Goal: Task Accomplishment & Management: Complete application form

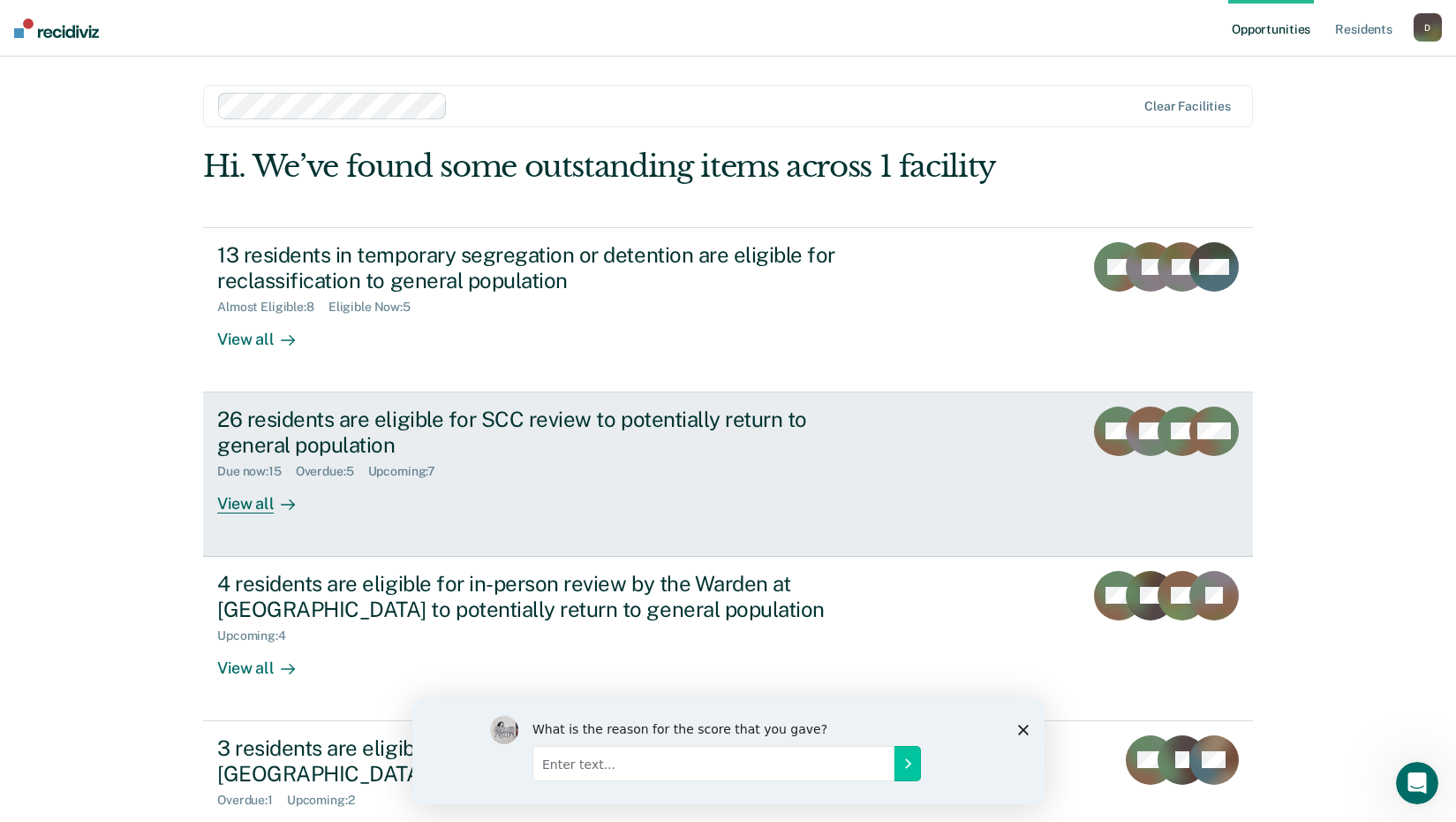
click at [618, 435] on div "26 residents are eligible for SCC review to potentially return to general popul…" at bounding box center [528, 432] width 620 height 51
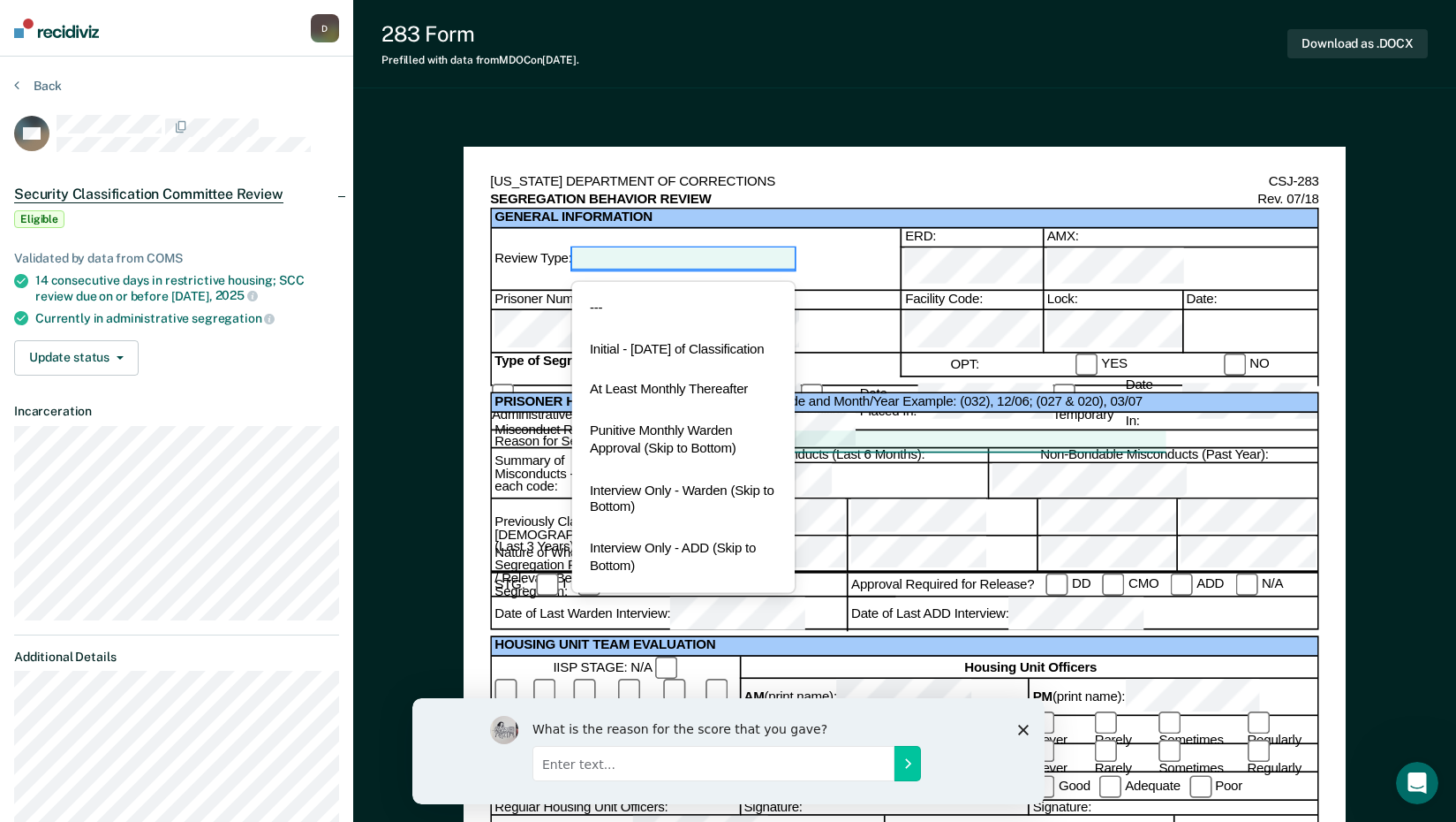
click at [723, 249] on div at bounding box center [684, 258] width 224 height 21
click at [680, 390] on div "At Least Monthly Thereafter" at bounding box center [684, 391] width 224 height 42
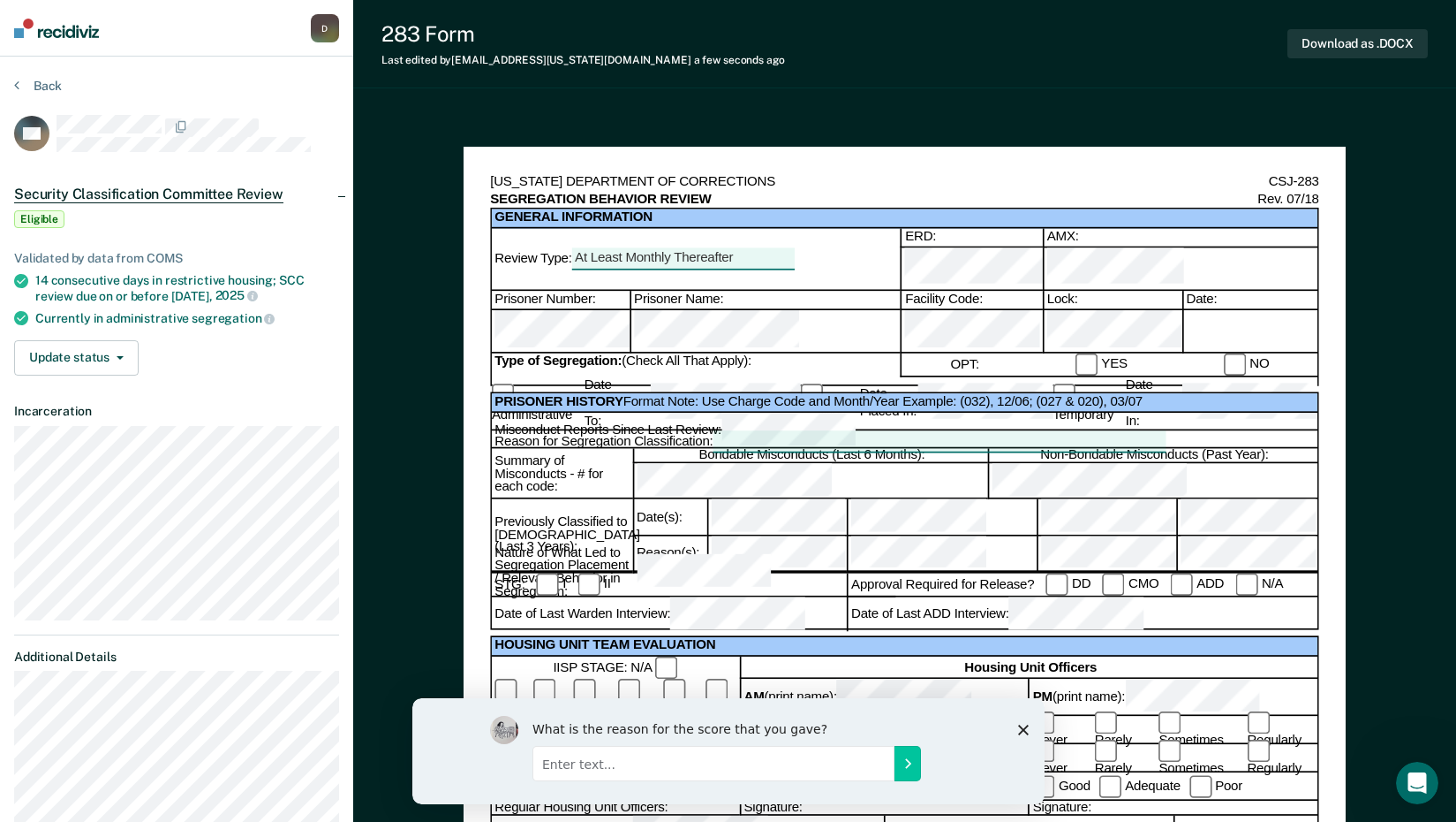
click at [1199, 310] on div at bounding box center [1249, 332] width 136 height 44
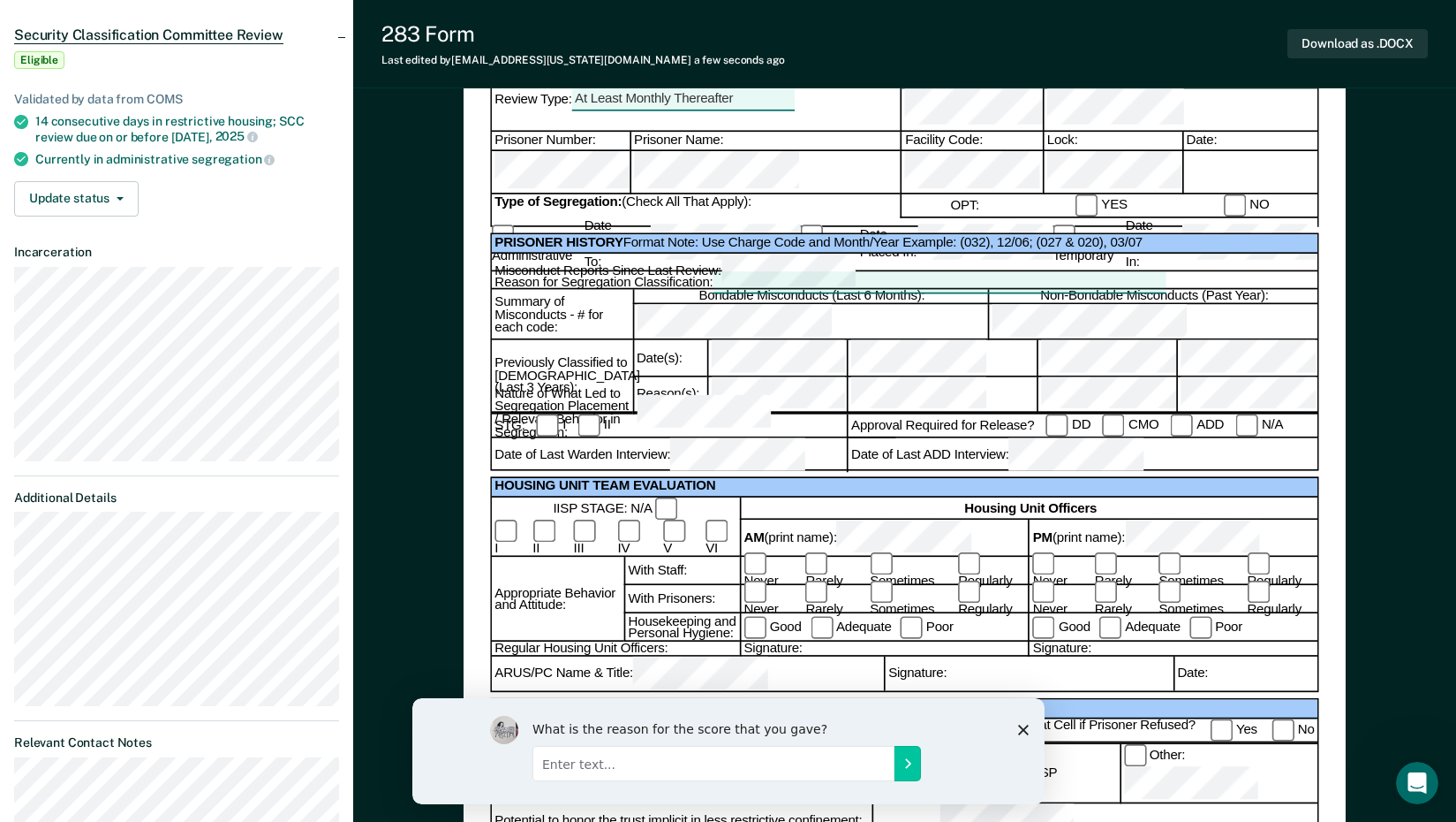
scroll to position [176, 0]
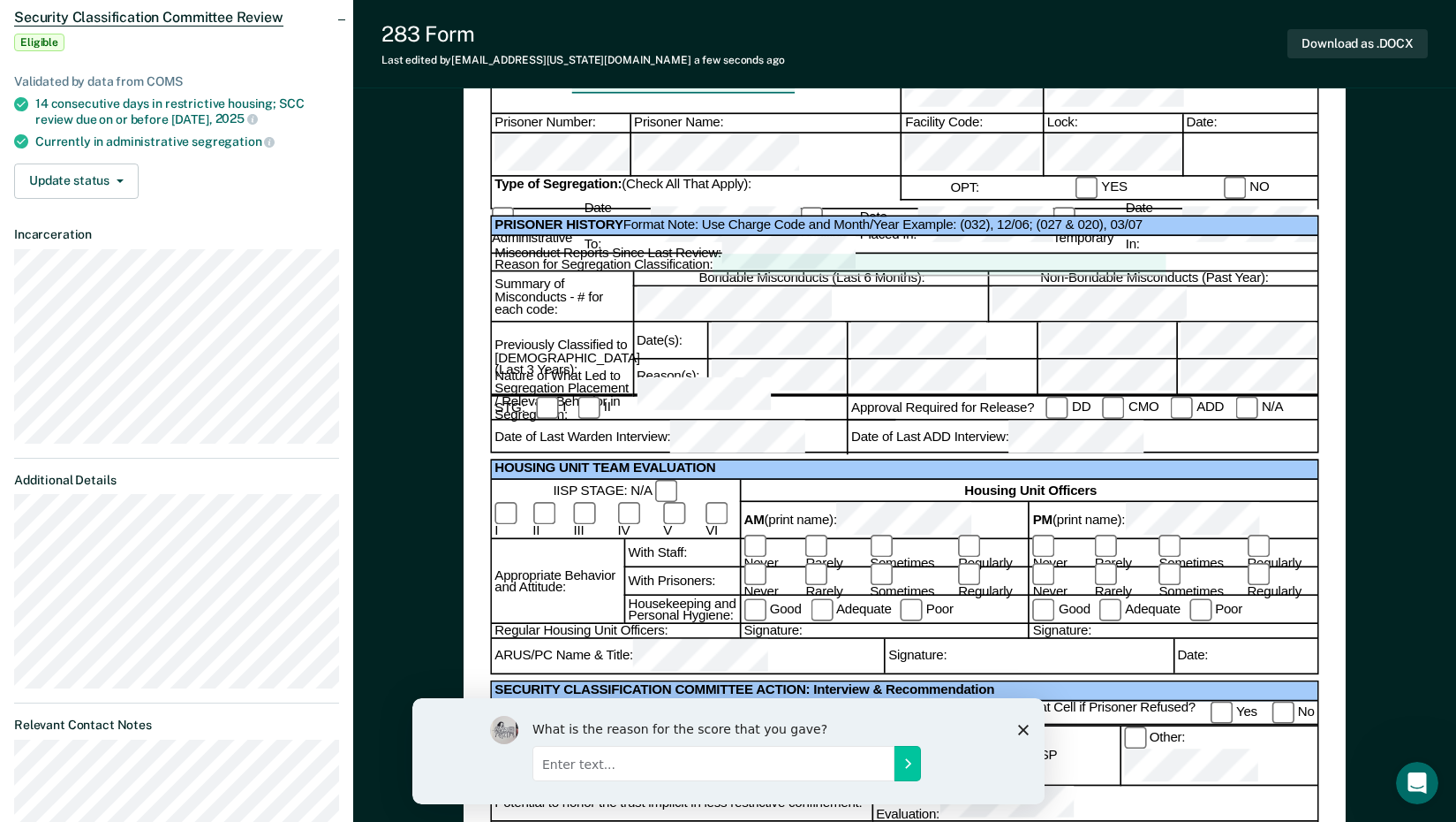
click at [753, 255] on div at bounding box center [938, 264] width 452 height 21
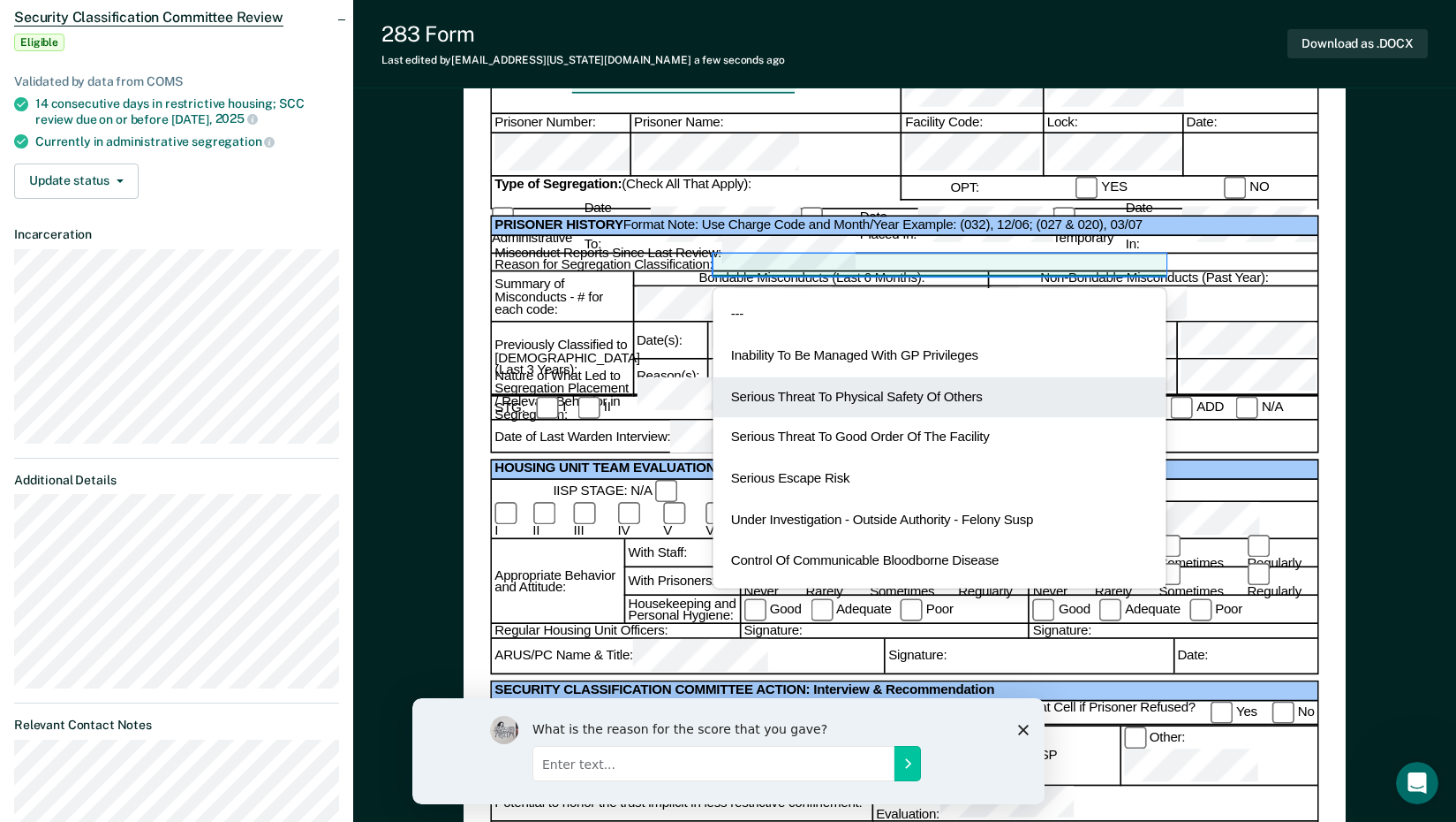
click at [828, 377] on div "Serious Threat To Physical Safety Of Others" at bounding box center [938, 398] width 452 height 42
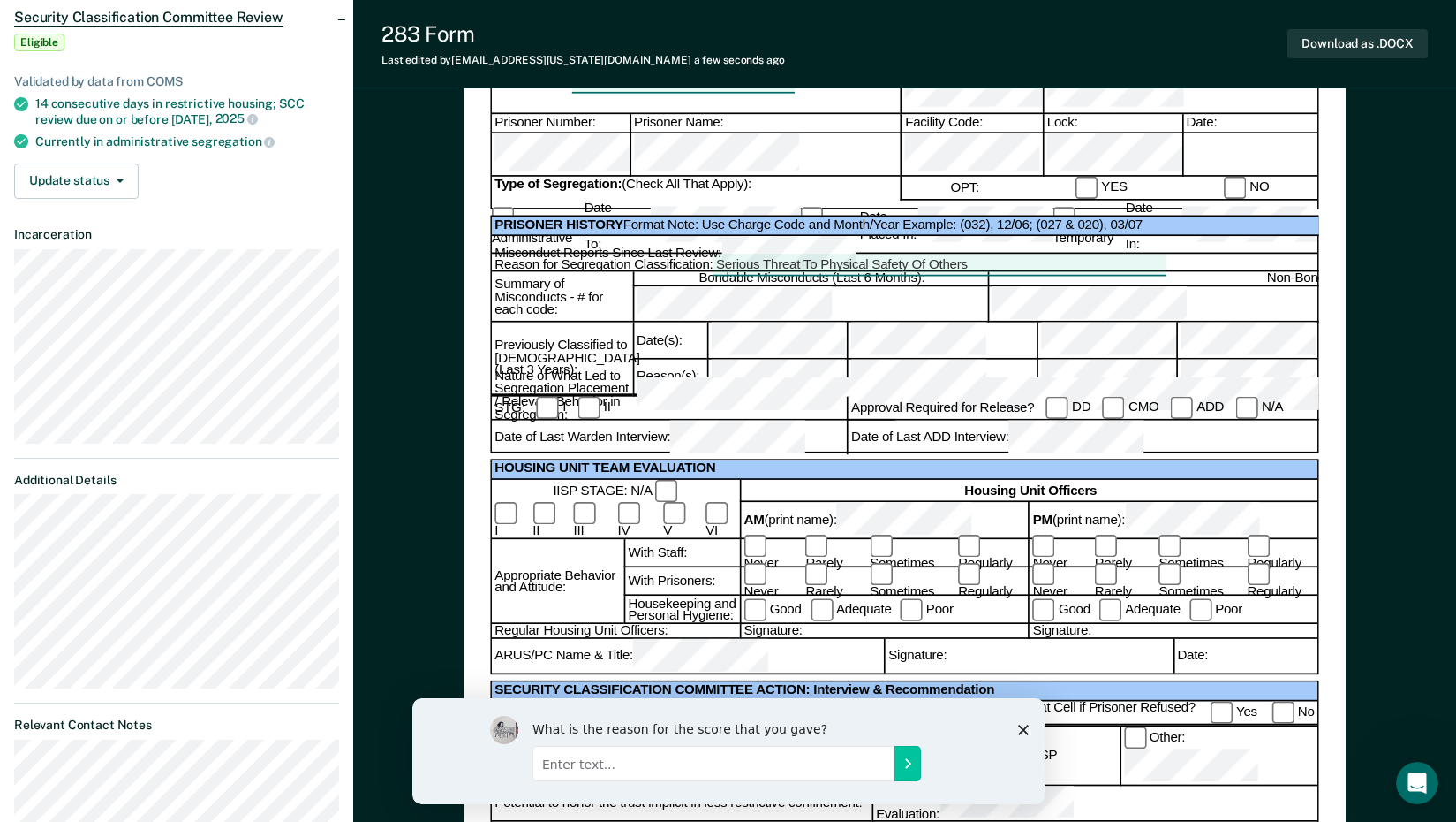
click at [1021, 733] on icon "Close survey" at bounding box center [1022, 729] width 11 height 11
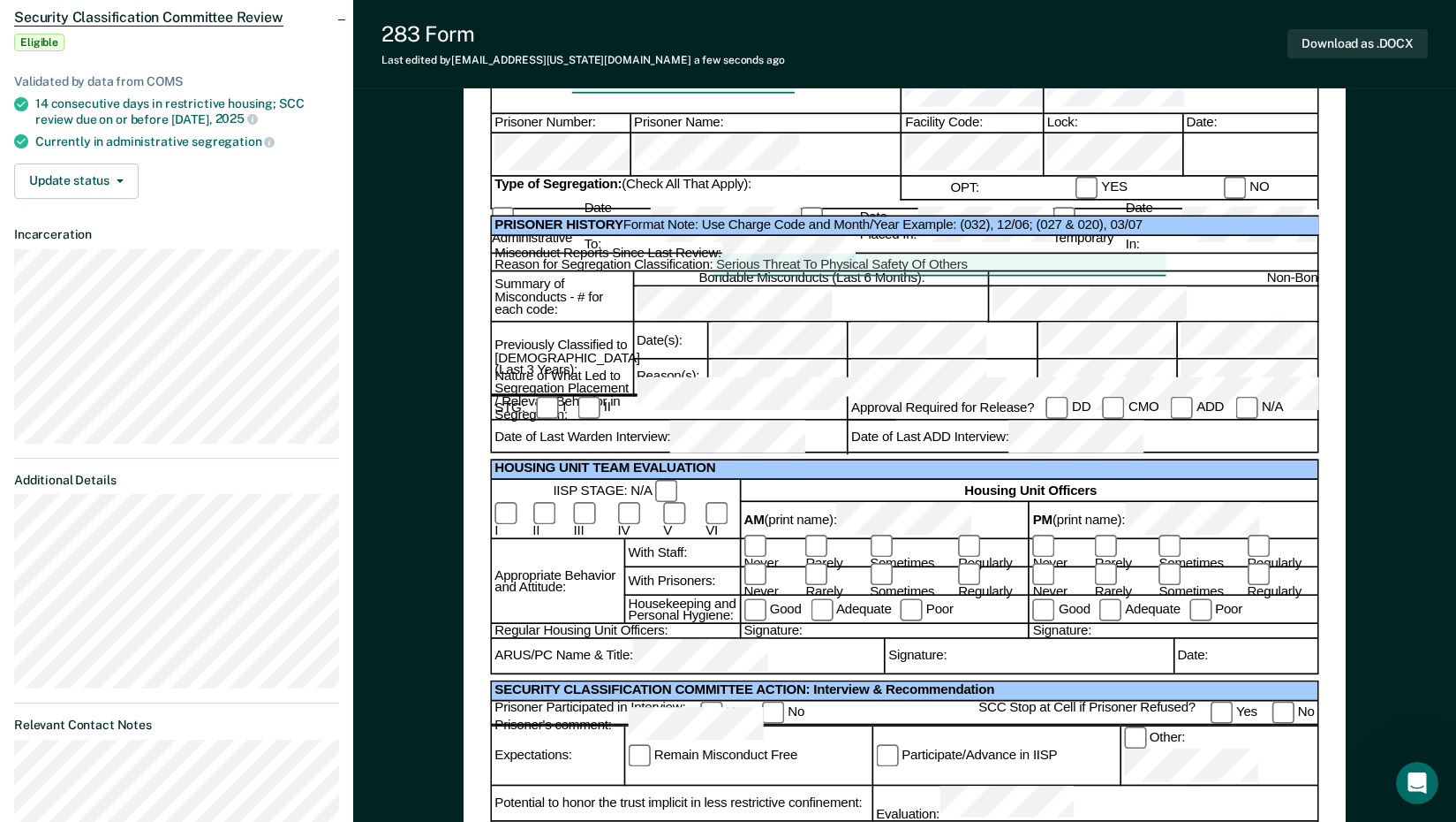
click at [1218, 115] on div "Date:" at bounding box center [1249, 124] width 136 height 19
drag, startPoint x: 1215, startPoint y: 130, endPoint x: 1218, endPoint y: 120, distance: 10.4
click at [1214, 134] on div at bounding box center [1249, 155] width 136 height 44
click at [1225, 115] on div "Date:" at bounding box center [1249, 124] width 136 height 19
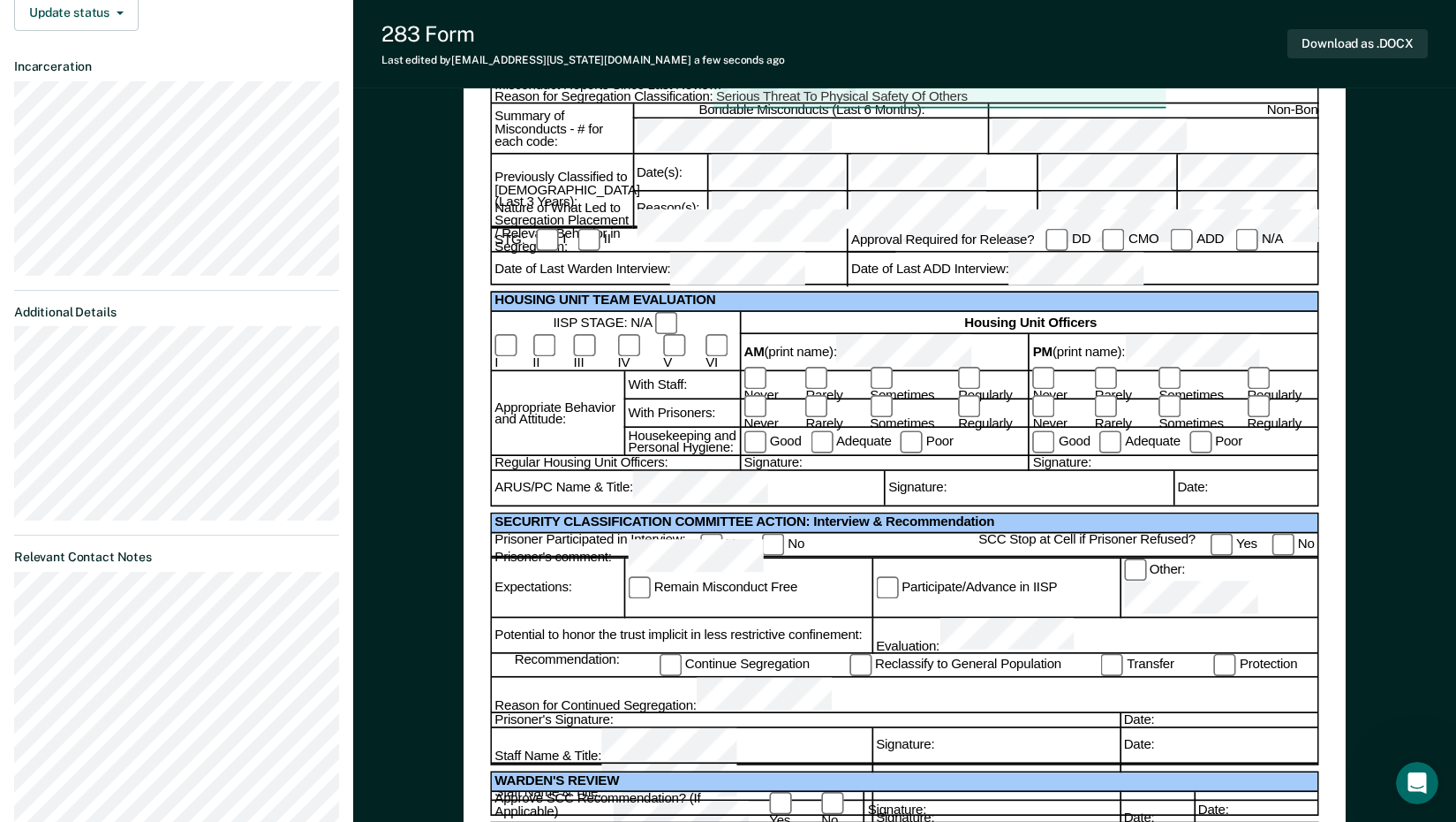
scroll to position [354, 0]
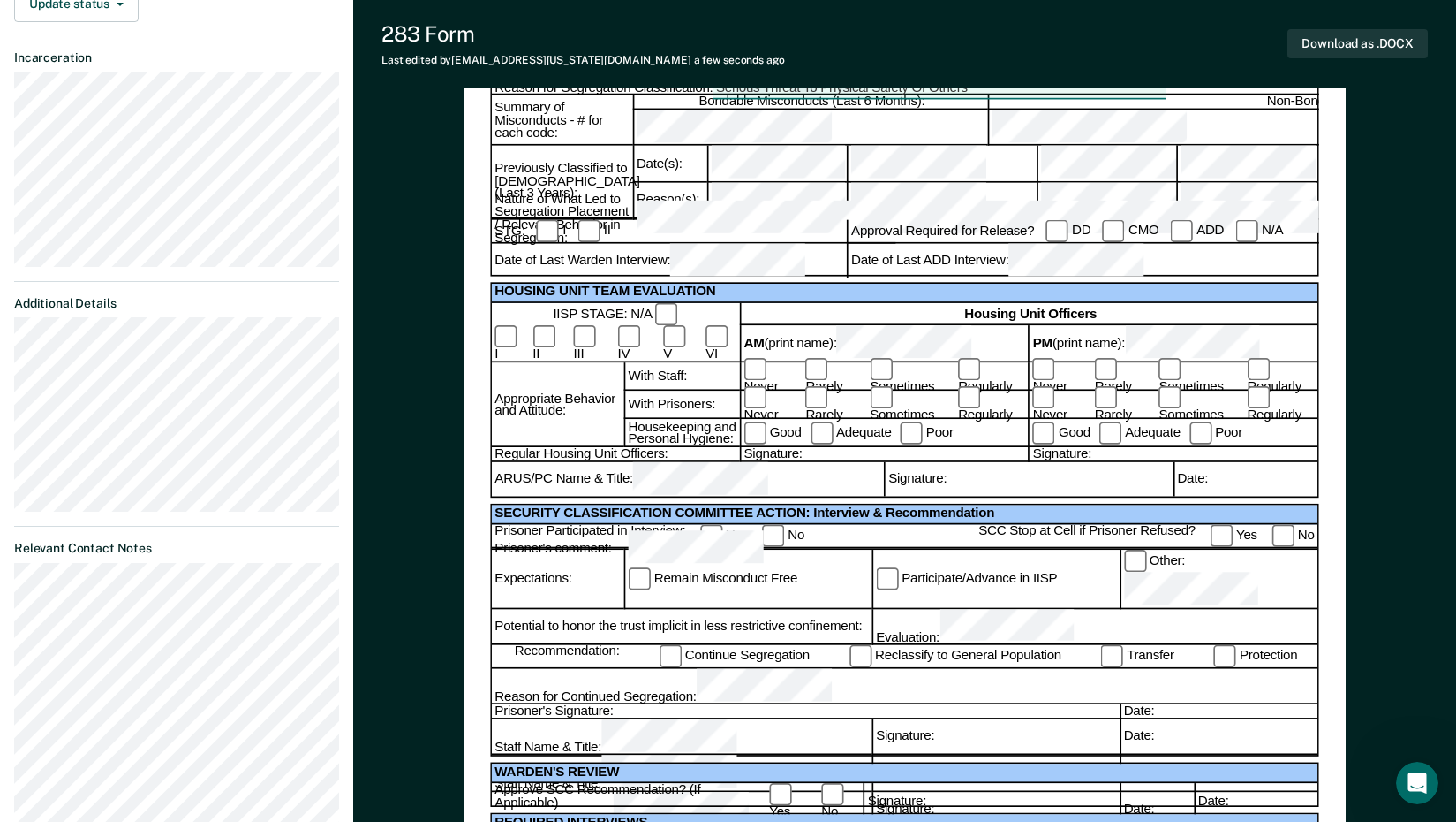
click at [670, 462] on div "Regular Housing Unit Officers:" at bounding box center [616, 455] width 247 height 14
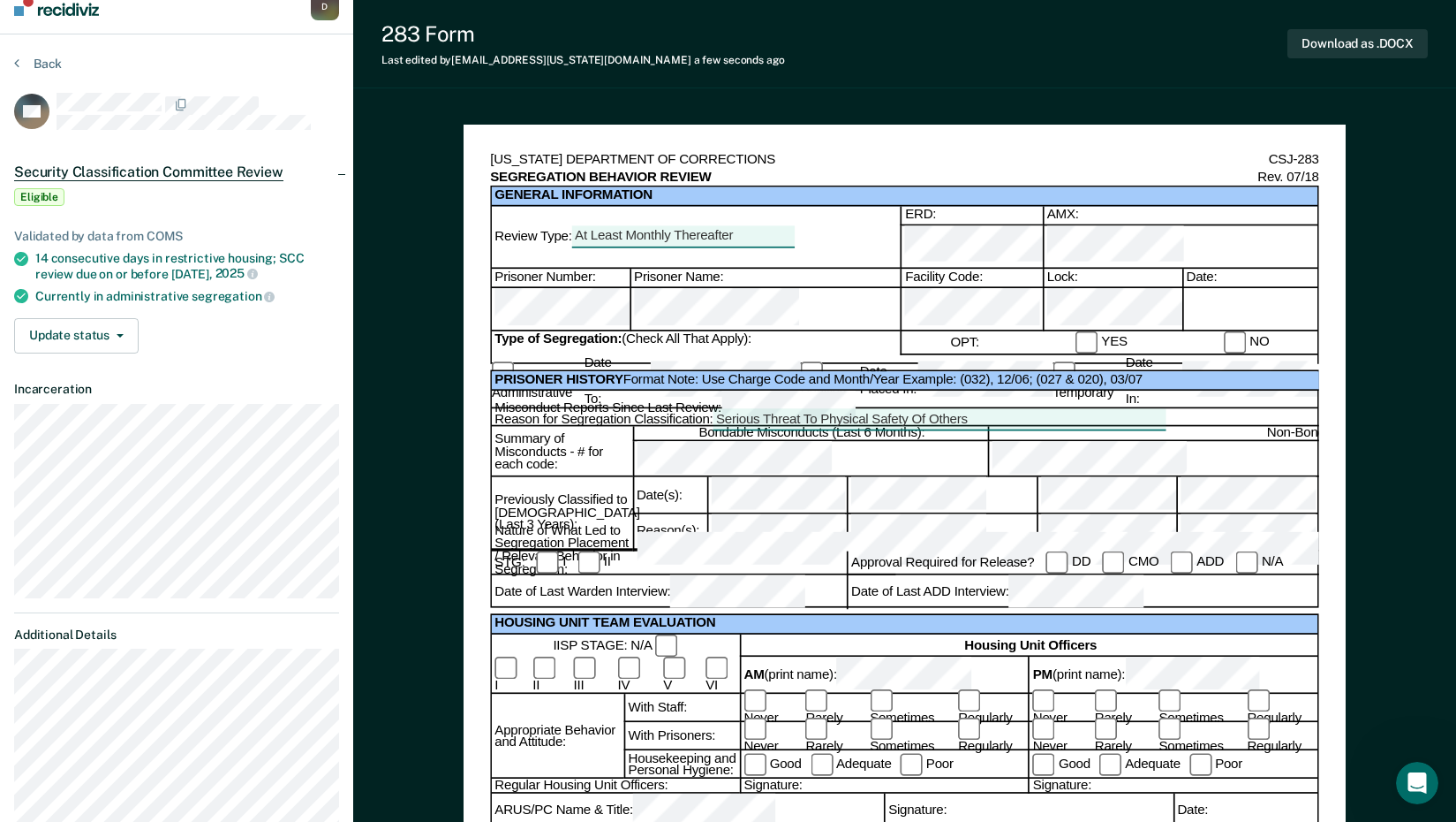
scroll to position [0, 0]
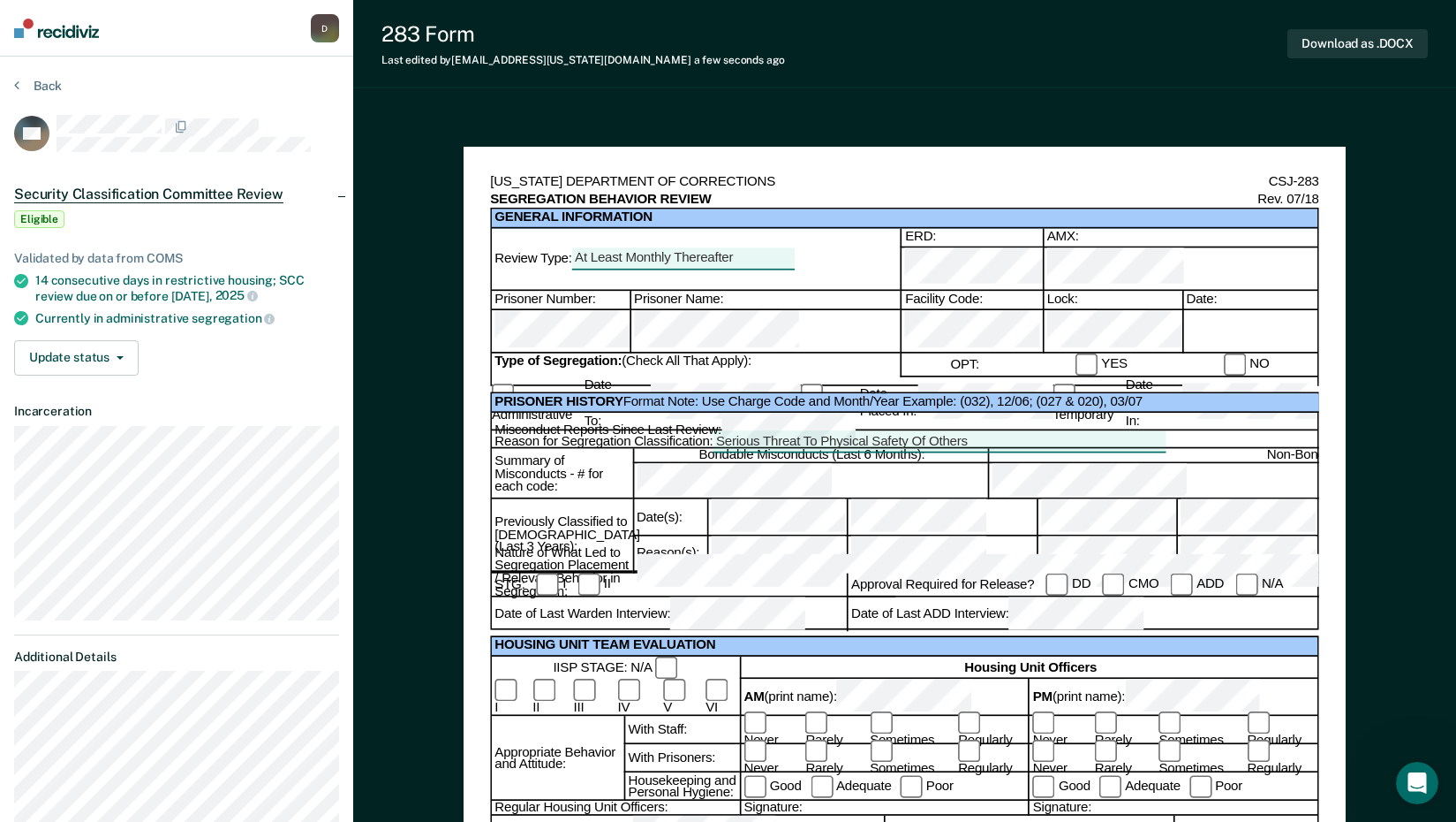
click at [626, 591] on div "STG: I II" at bounding box center [694, 585] width 405 height 24
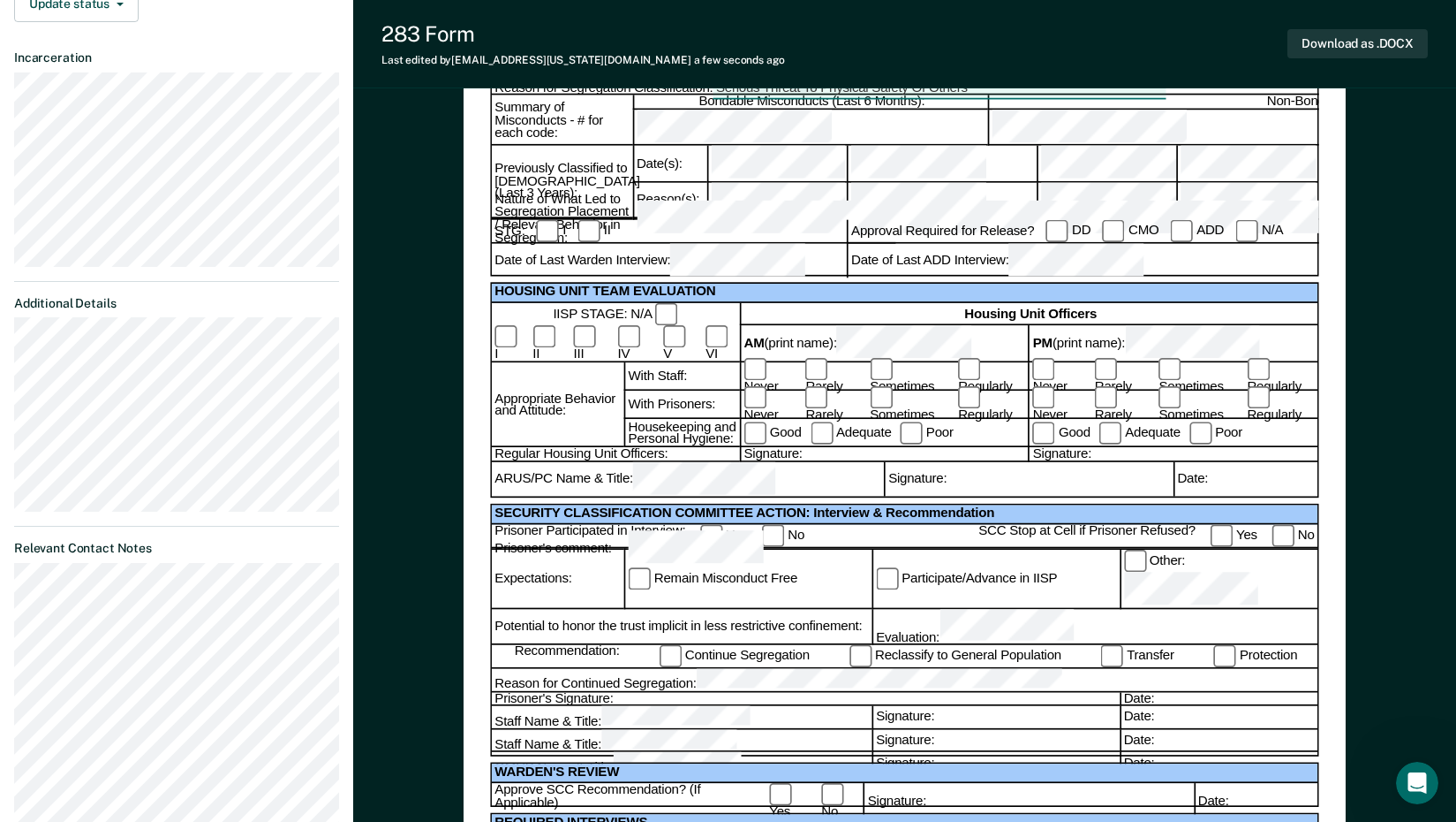
scroll to position [442, 0]
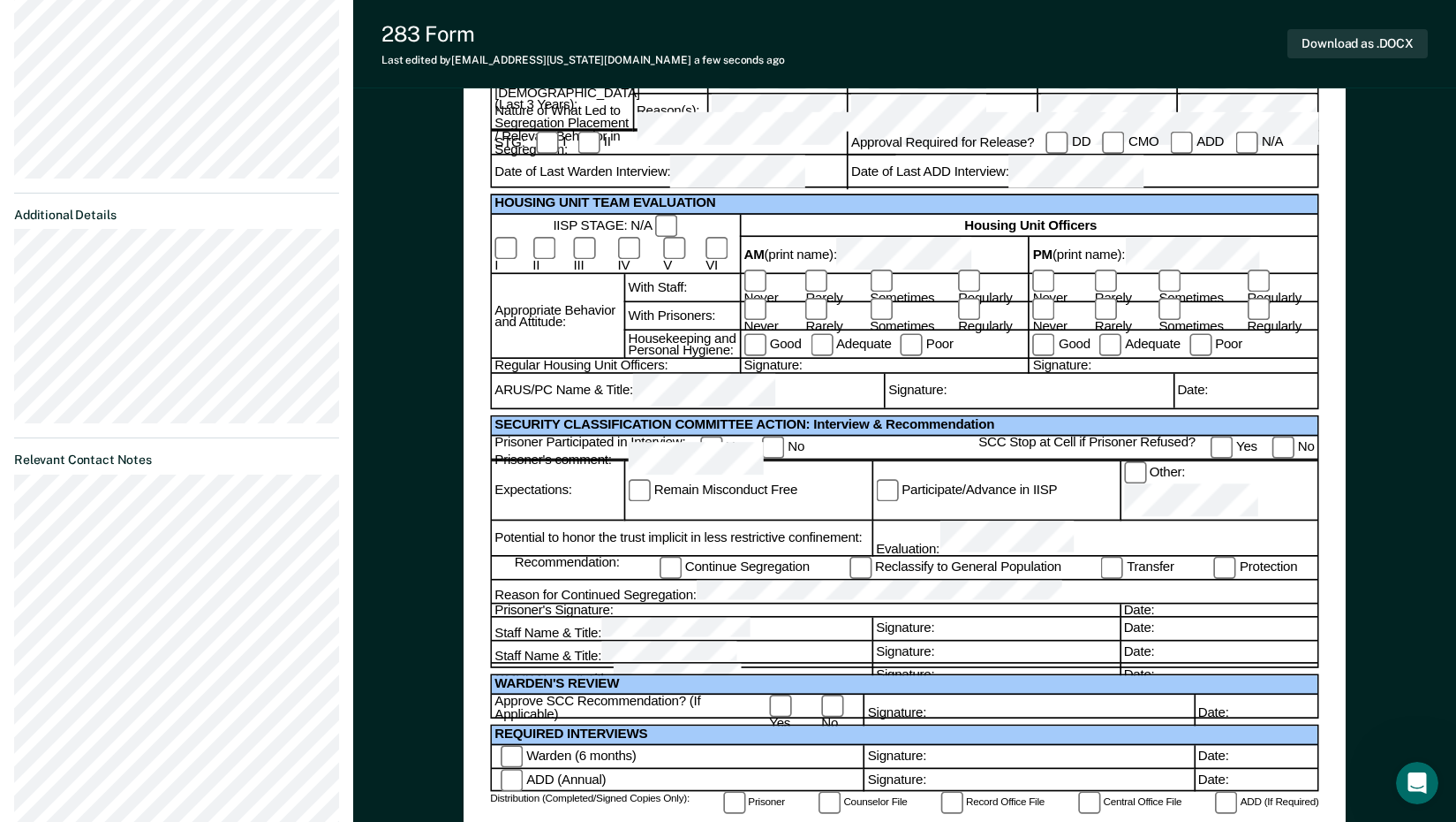
click at [657, 603] on div "Prisoner's Signature:" at bounding box center [806, 610] width 628 height 14
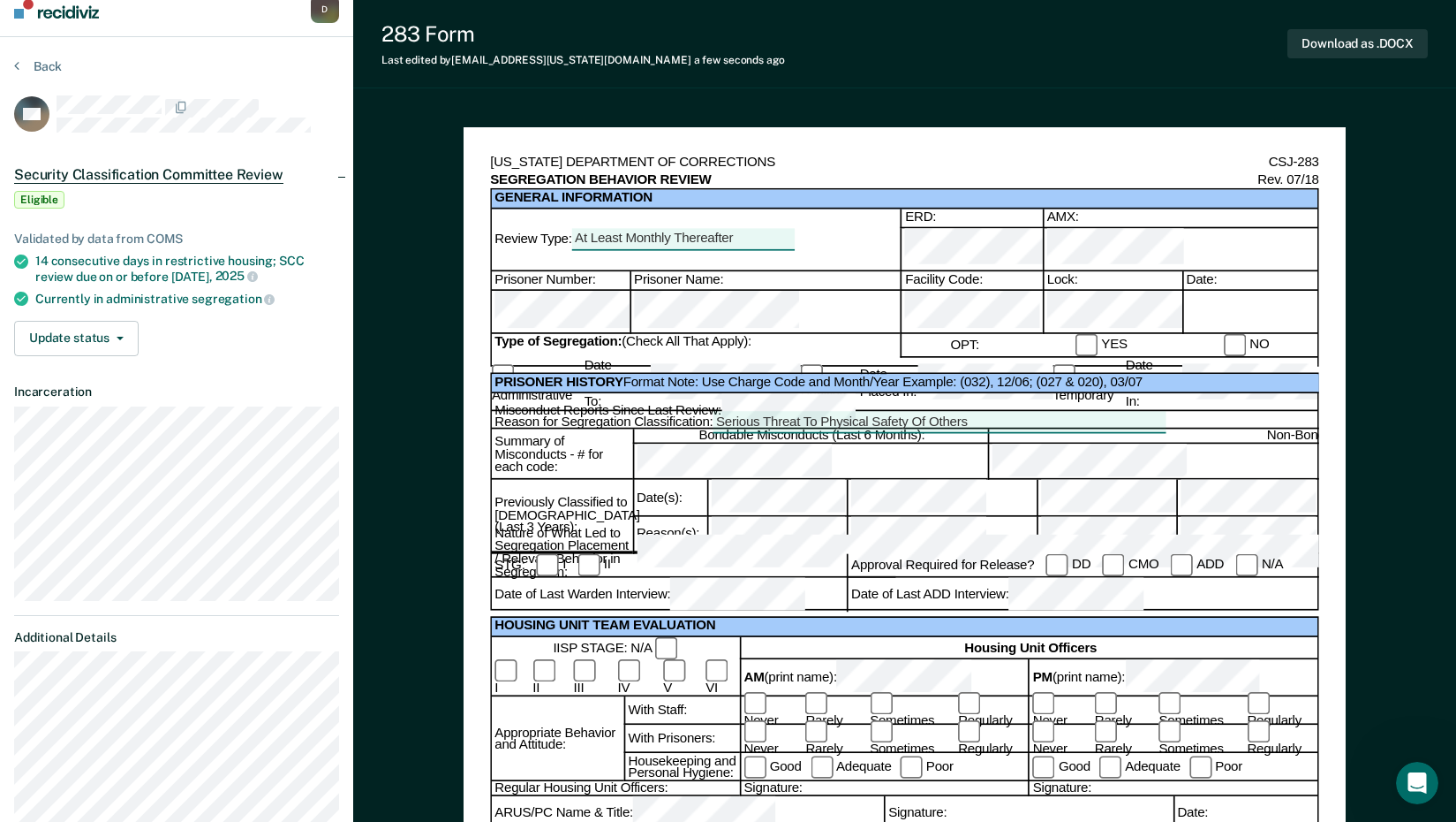
scroll to position [0, 0]
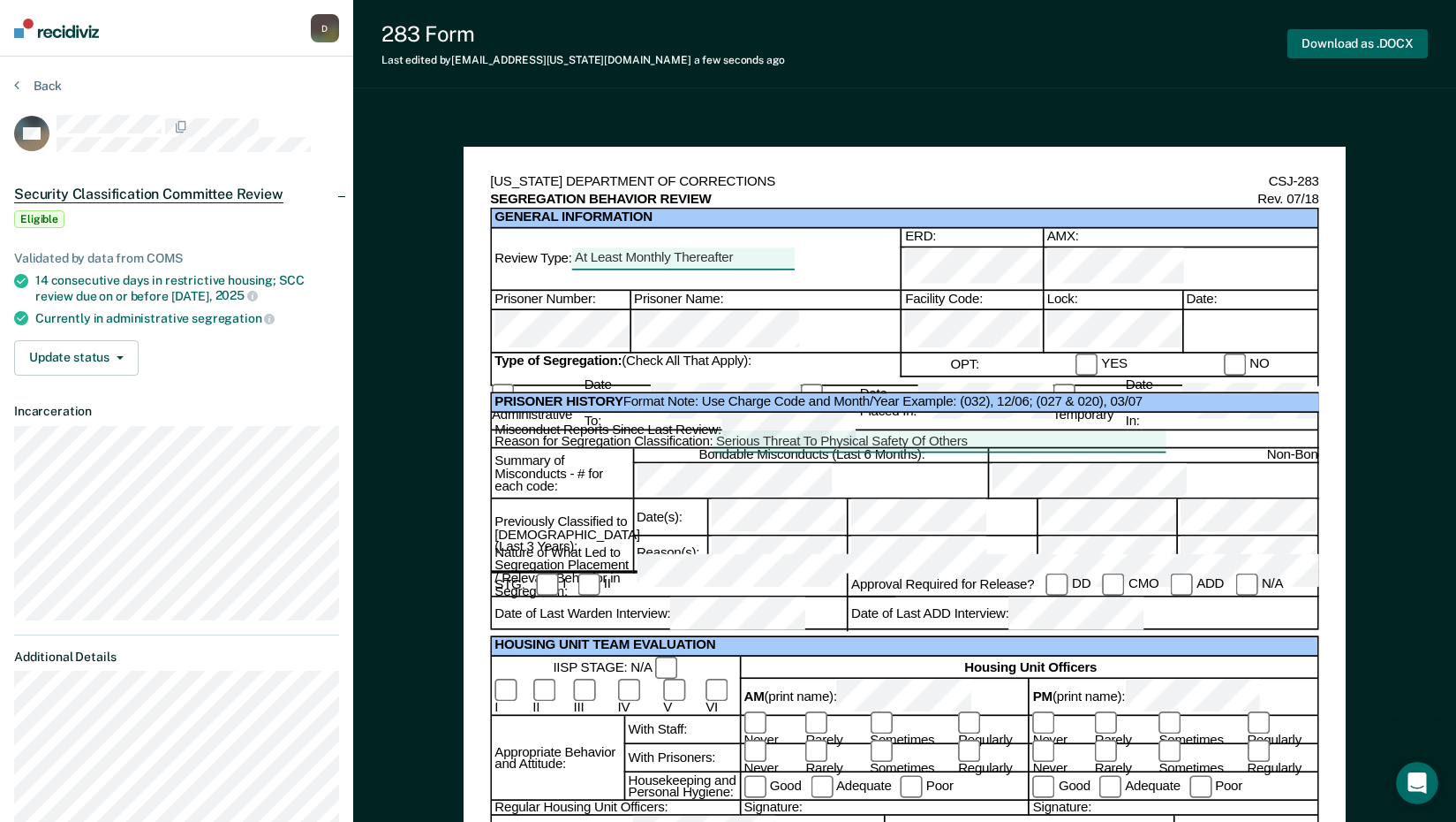
click at [1316, 51] on button "Download as .DOCX" at bounding box center [1358, 43] width 141 height 29
